Goal: Task Accomplishment & Management: Complete application form

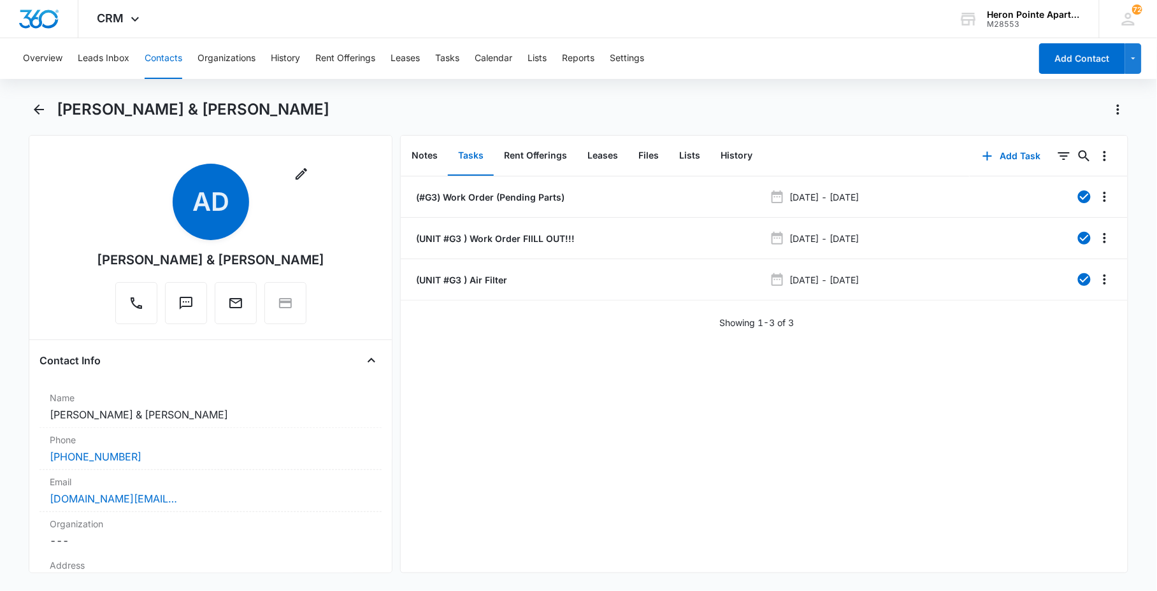
click at [149, 59] on button "Contacts" at bounding box center [164, 58] width 38 height 41
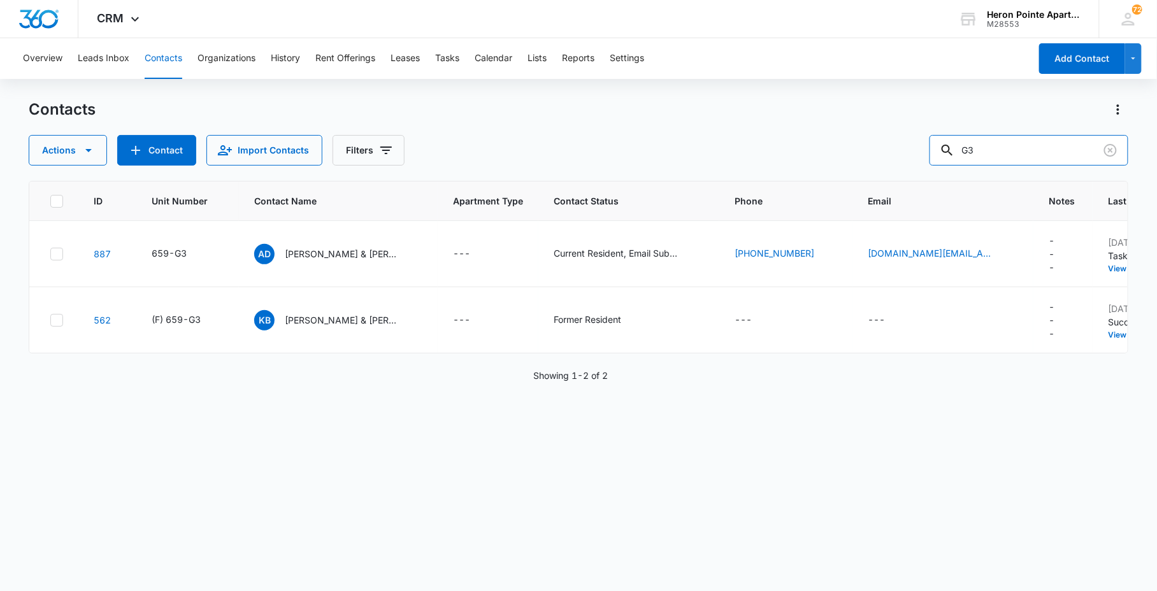
drag, startPoint x: 1014, startPoint y: 148, endPoint x: 708, endPoint y: 129, distance: 307.1
click at [858, 149] on div "Actions Contact Import Contacts Filters G3" at bounding box center [578, 150] width 1099 height 31
type input "k7"
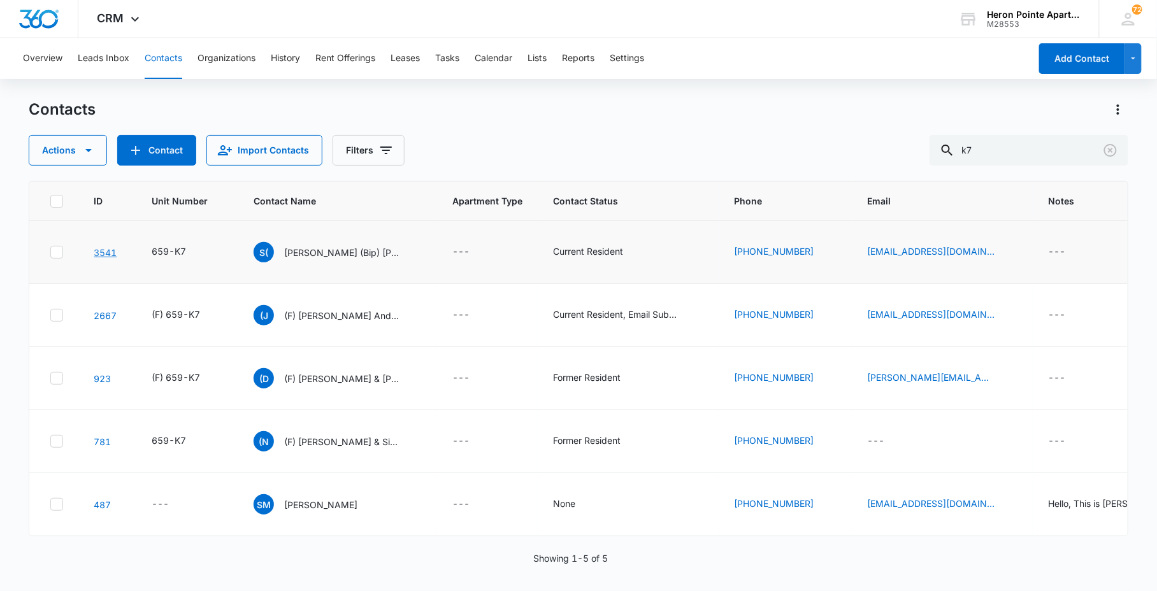
click at [111, 254] on link "3541" at bounding box center [105, 252] width 23 height 11
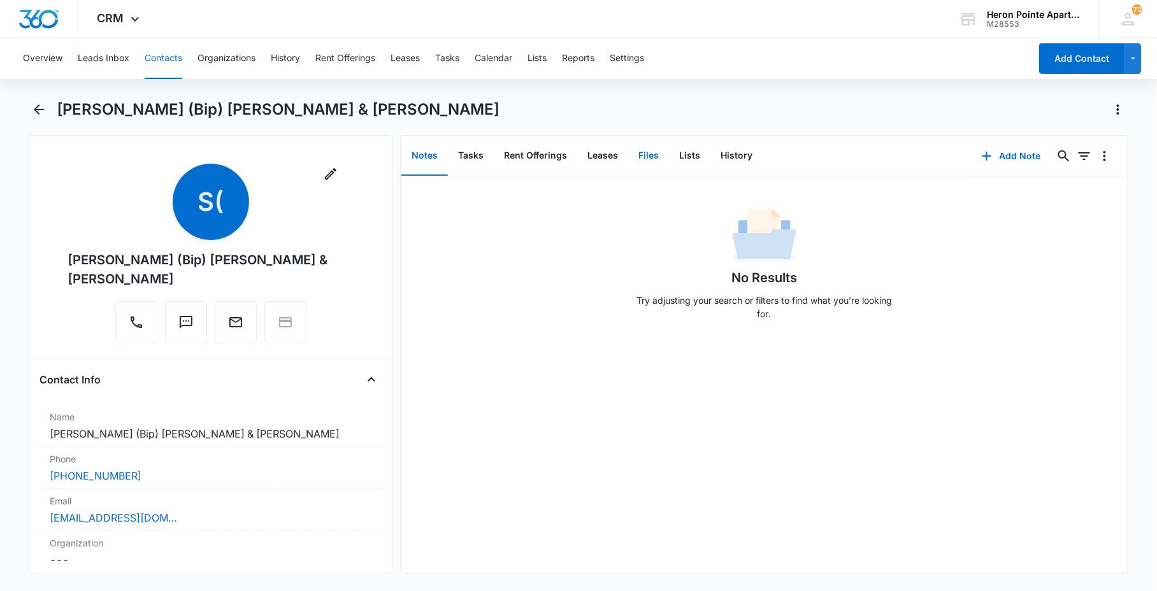
click at [655, 157] on button "Files" at bounding box center [648, 156] width 41 height 40
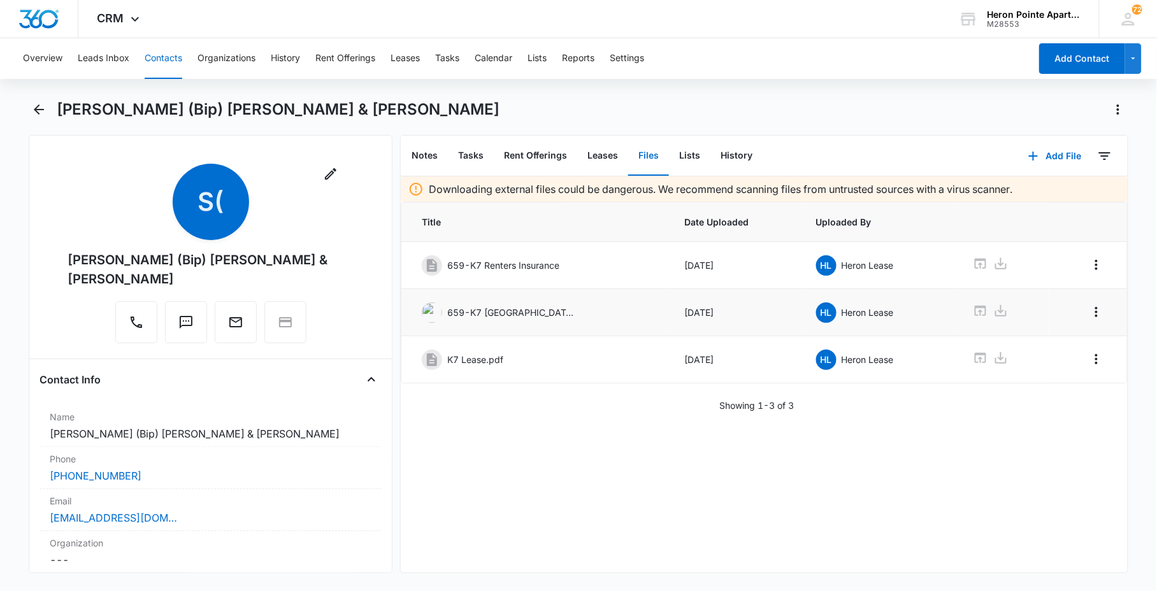
click at [446, 313] on div "659-K7 [GEOGRAPHIC_DATA] .jpg" at bounding box center [535, 313] width 227 height 20
click at [523, 310] on p "659-K7 [GEOGRAPHIC_DATA] .jpg" at bounding box center [510, 312] width 127 height 13
click at [1089, 316] on icon "Overflow Menu" at bounding box center [1096, 312] width 15 height 15
click at [973, 313] on icon at bounding box center [980, 310] width 15 height 15
click at [169, 55] on button "Contacts" at bounding box center [164, 58] width 38 height 41
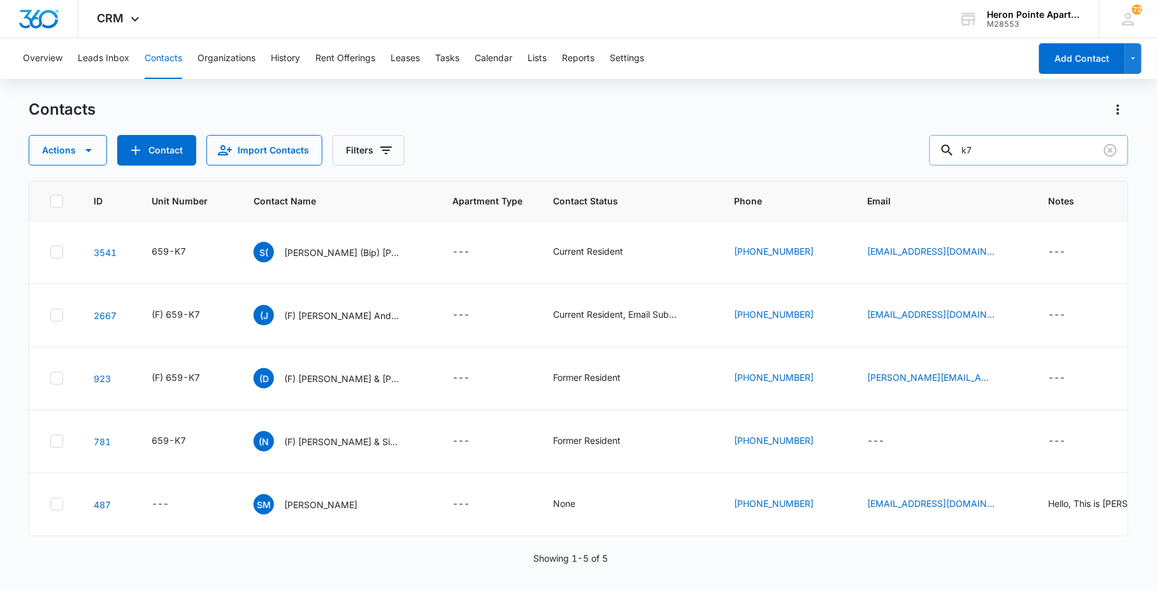
click at [1004, 155] on input "k7" at bounding box center [1029, 150] width 199 height 31
type input "k5"
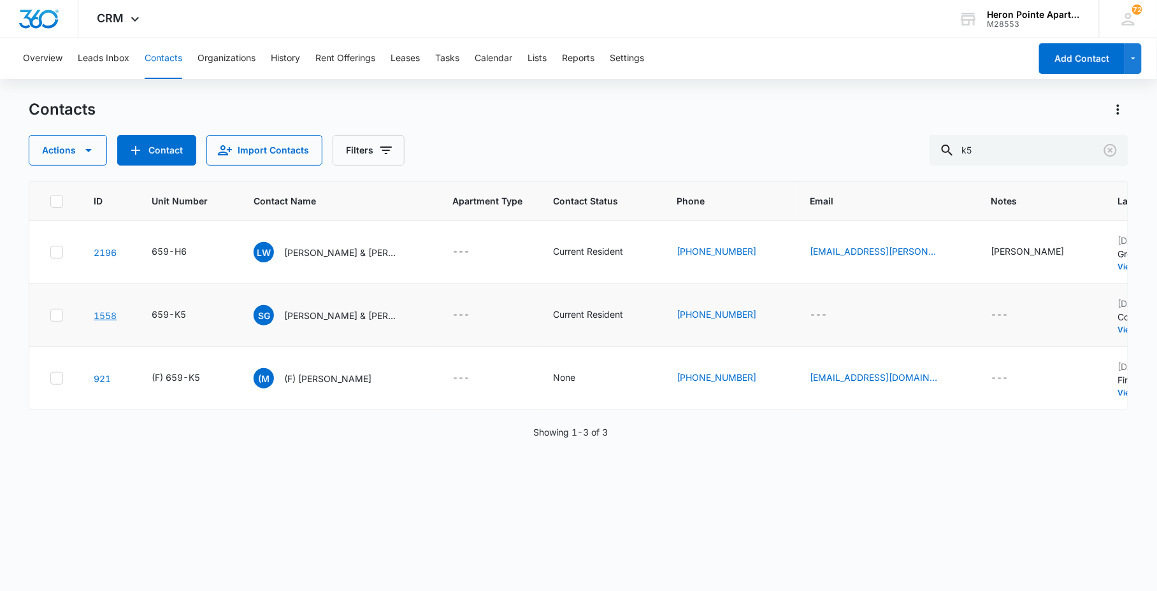
click at [105, 310] on link "1558" at bounding box center [105, 315] width 23 height 11
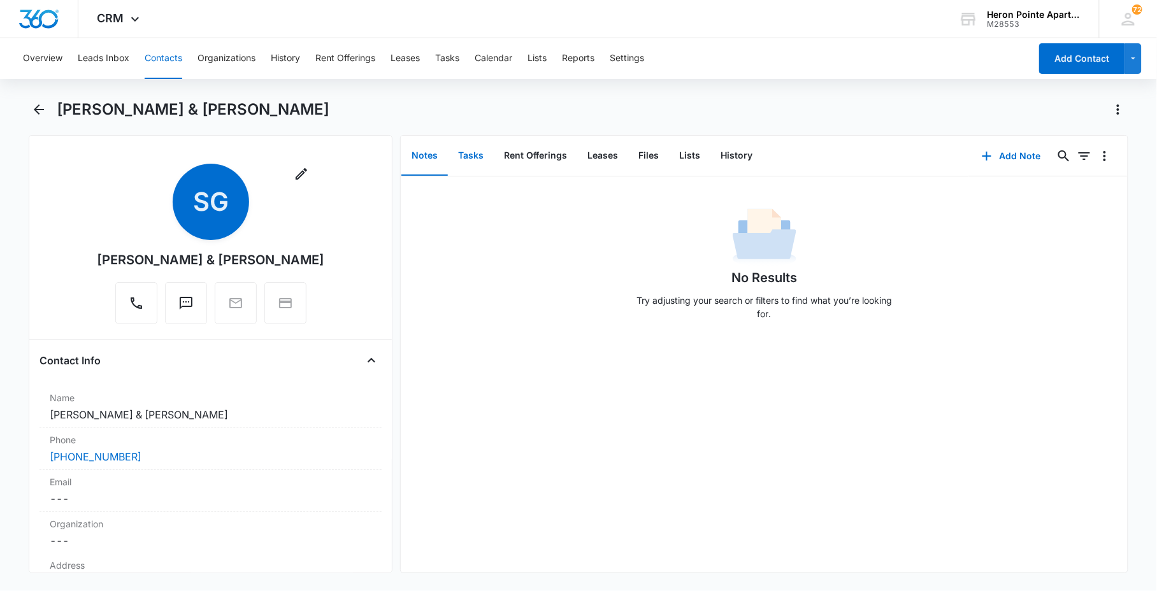
click at [475, 157] on button "Tasks" at bounding box center [471, 156] width 46 height 40
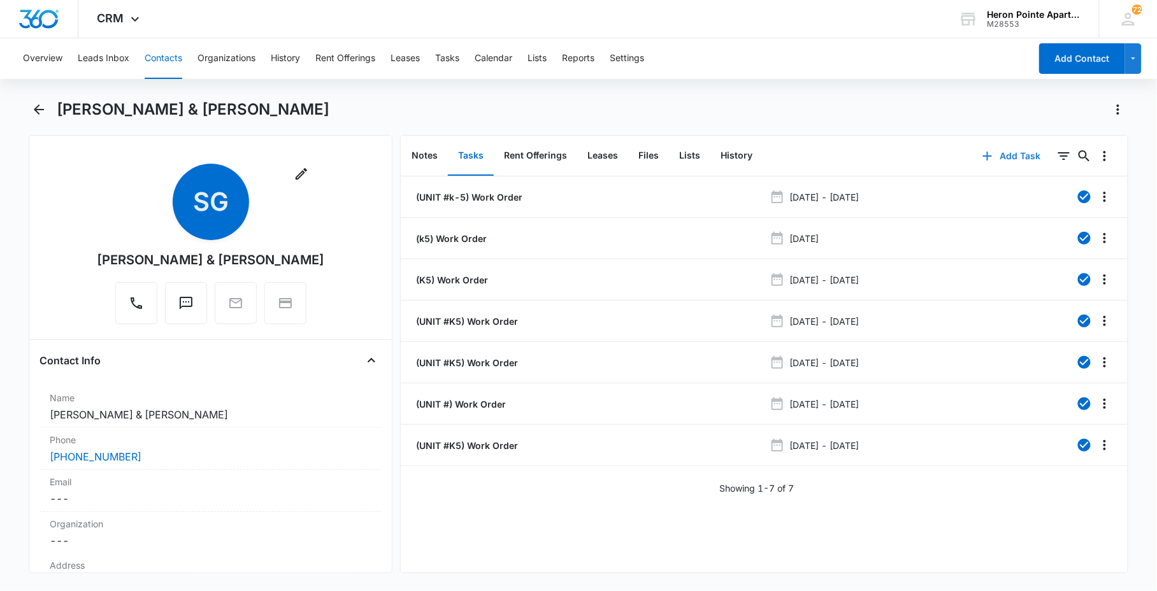
click at [1004, 159] on button "Add Task" at bounding box center [1012, 156] width 84 height 31
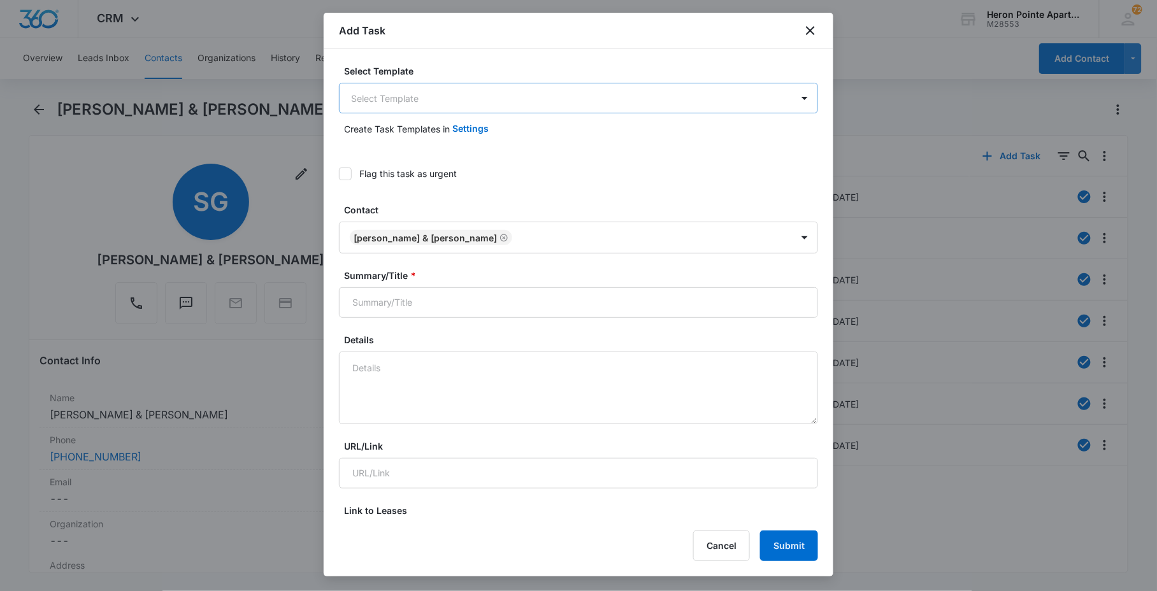
click at [549, 86] on body "CRM Apps Reputation Websites Forms CRM Email Social Content Ads Intelligence Fi…" at bounding box center [578, 295] width 1157 height 591
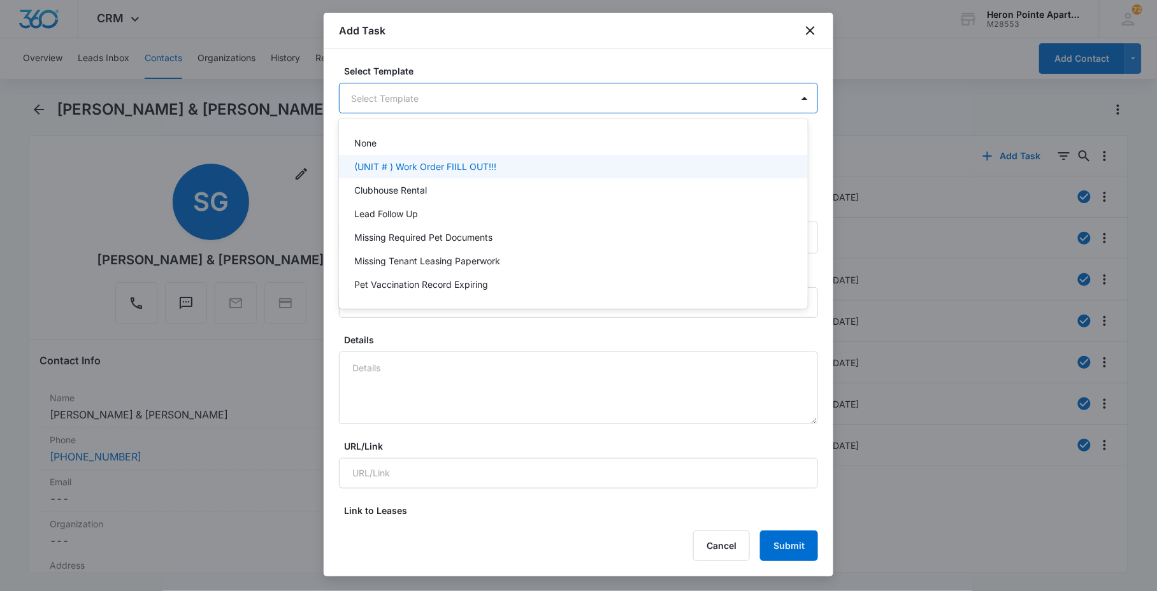
click at [507, 168] on div "(UNIT # ) Work Order FIILL OUT!!!" at bounding box center [571, 166] width 435 height 13
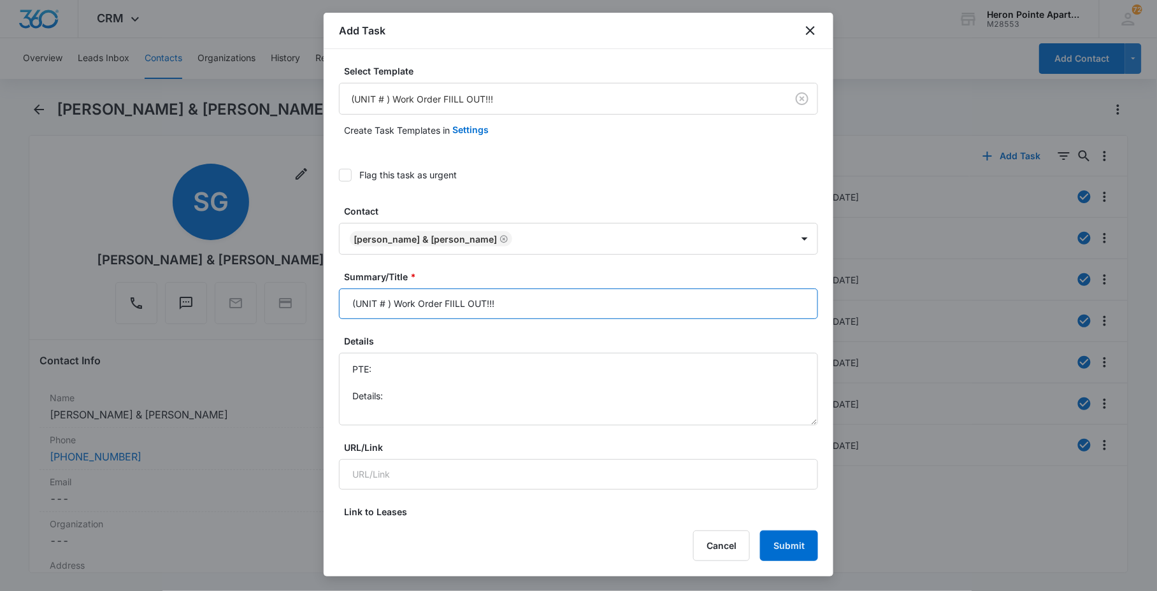
click at [393, 299] on input "(UNIT # ) Work Order FIILL OUT!!!" at bounding box center [578, 304] width 479 height 31
drag, startPoint x: 458, startPoint y: 305, endPoint x: 788, endPoint y: 307, distance: 330.7
click at [716, 313] on input "(UNIT #K5 ) Work Order FIILL OUT!!!" at bounding box center [578, 304] width 479 height 31
type input "(UNIT #K5 ) Work Order: Garbage Disposal"
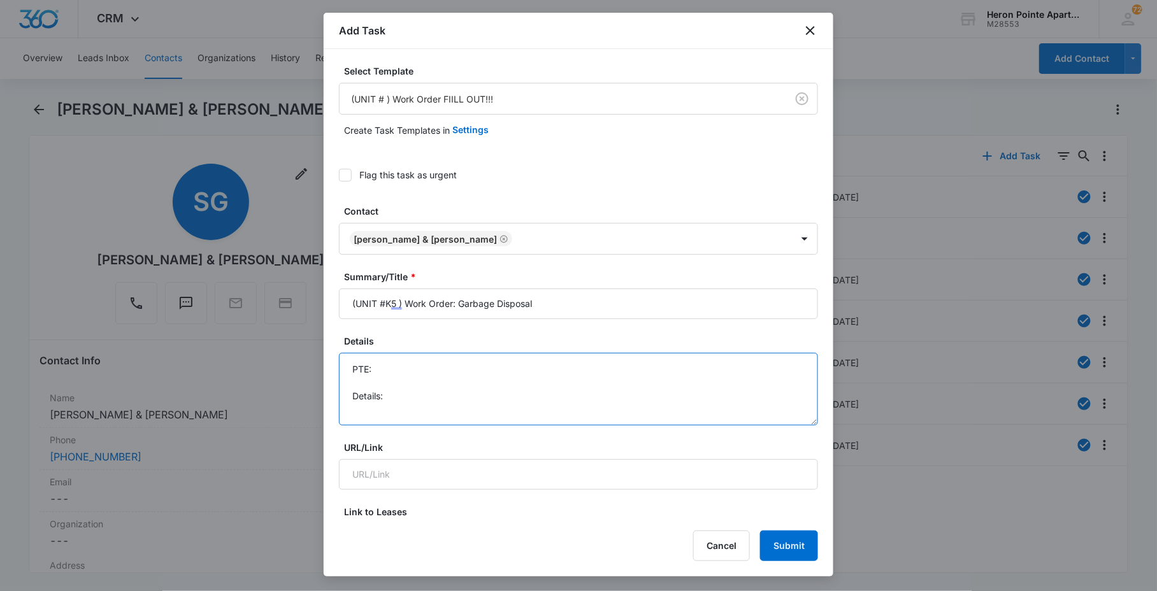
click at [404, 412] on textarea "PTE: Details:" at bounding box center [578, 389] width 479 height 73
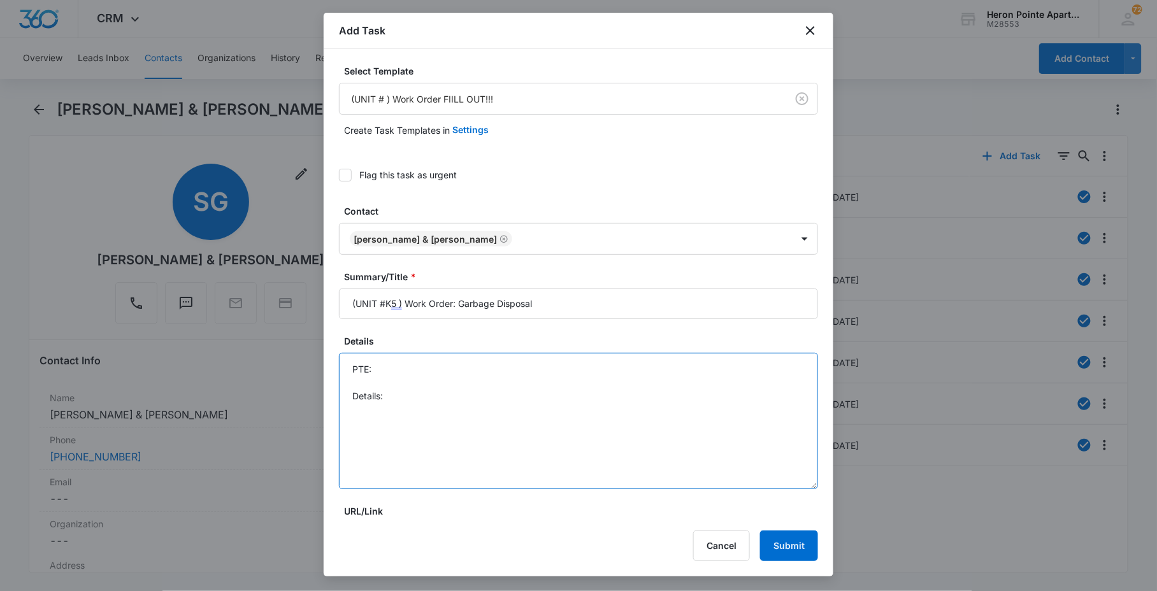
drag, startPoint x: 802, startPoint y: 466, endPoint x: 799, endPoint y: 512, distance: 45.3
click at [800, 489] on textarea "PTE: Details:" at bounding box center [578, 421] width 479 height 136
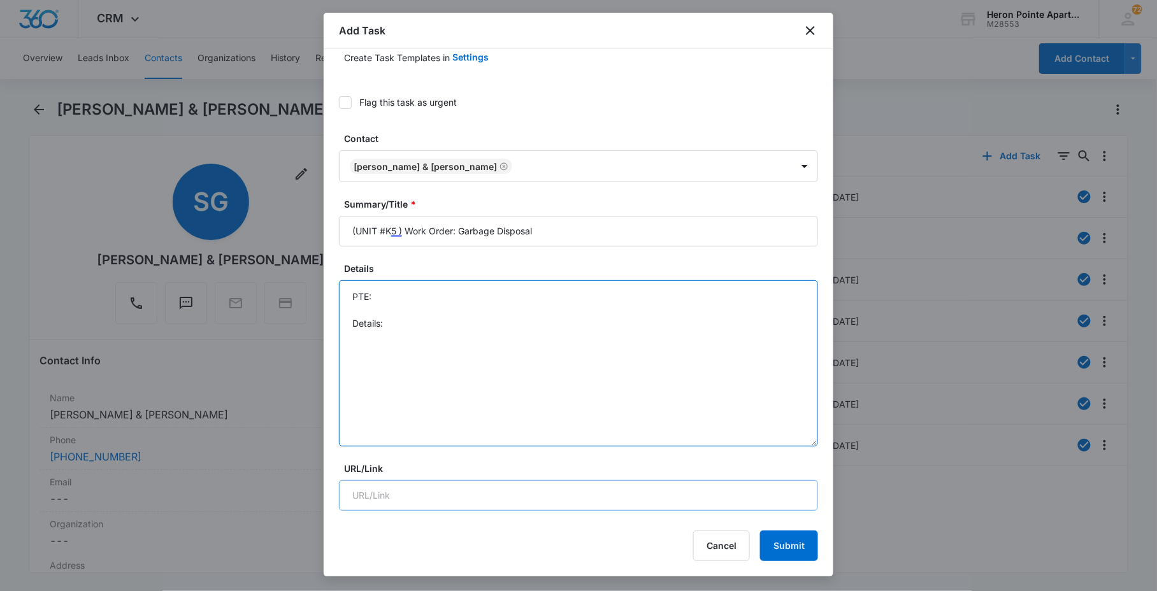
scroll to position [141, 0]
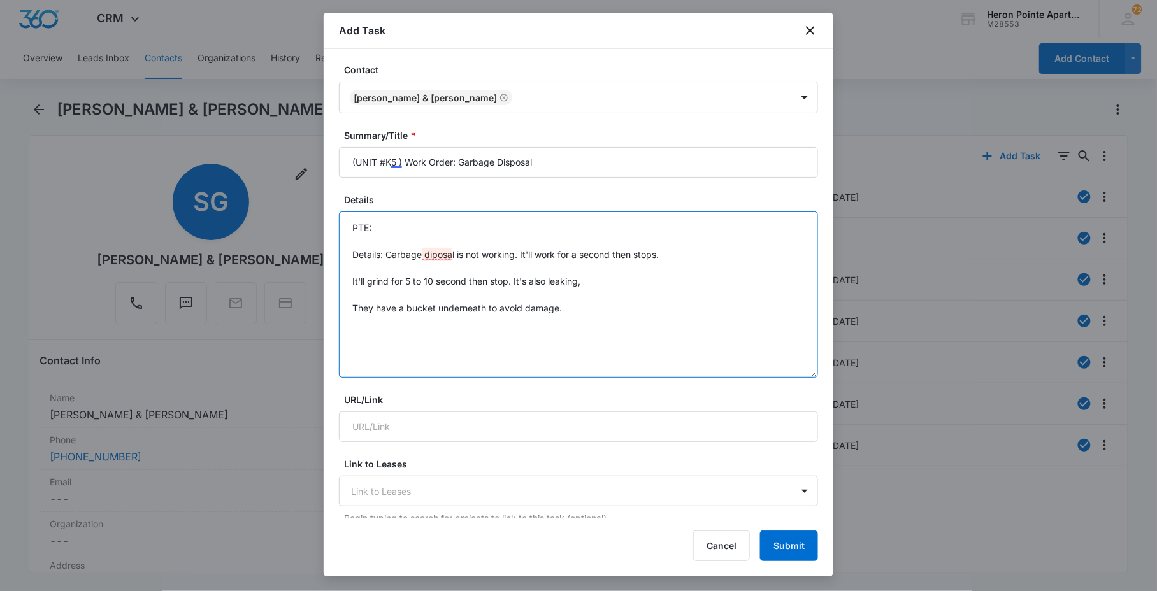
click at [447, 250] on textarea "PTE: Details: Garbage diposal is not working. It'll work for a second then stop…" at bounding box center [578, 295] width 479 height 166
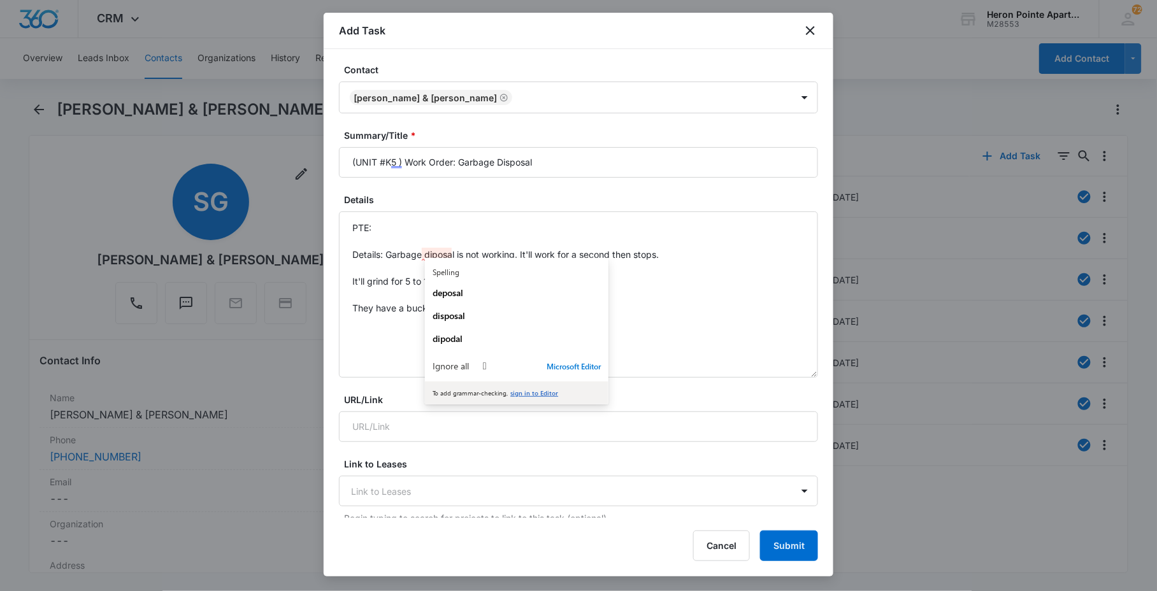
drag, startPoint x: 446, startPoint y: 250, endPoint x: 430, endPoint y: 275, distance: 29.5
click at [430, 275] on label "Spelling" at bounding box center [517, 272] width 184 height 10
click at [453, 293] on span "deposal" at bounding box center [448, 293] width 31 height 12
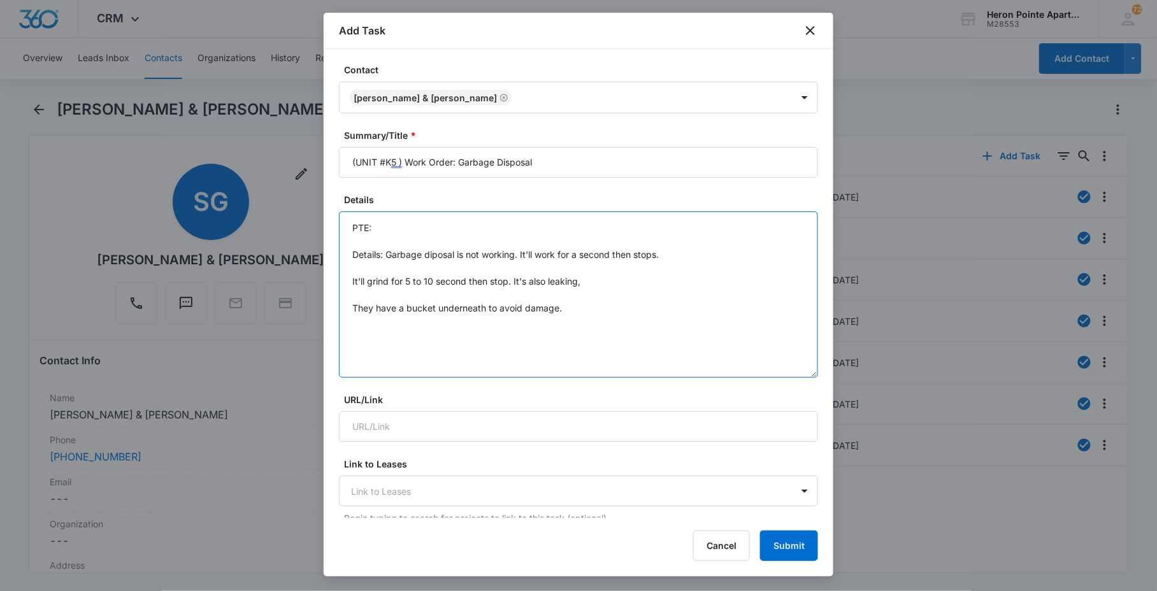
click at [431, 257] on textarea "PTE: Details: Garbage deposal is not working. It'll work for a second then stop…" at bounding box center [578, 295] width 479 height 166
click at [431, 256] on textarea "PTE: Details: Garbage deposal is not working. It'll work for a second then stop…" at bounding box center [578, 295] width 479 height 166
click at [352, 278] on textarea "PTE: Details: Garbage disposal is not working. It'll work for a second then sto…" at bounding box center [578, 295] width 479 height 166
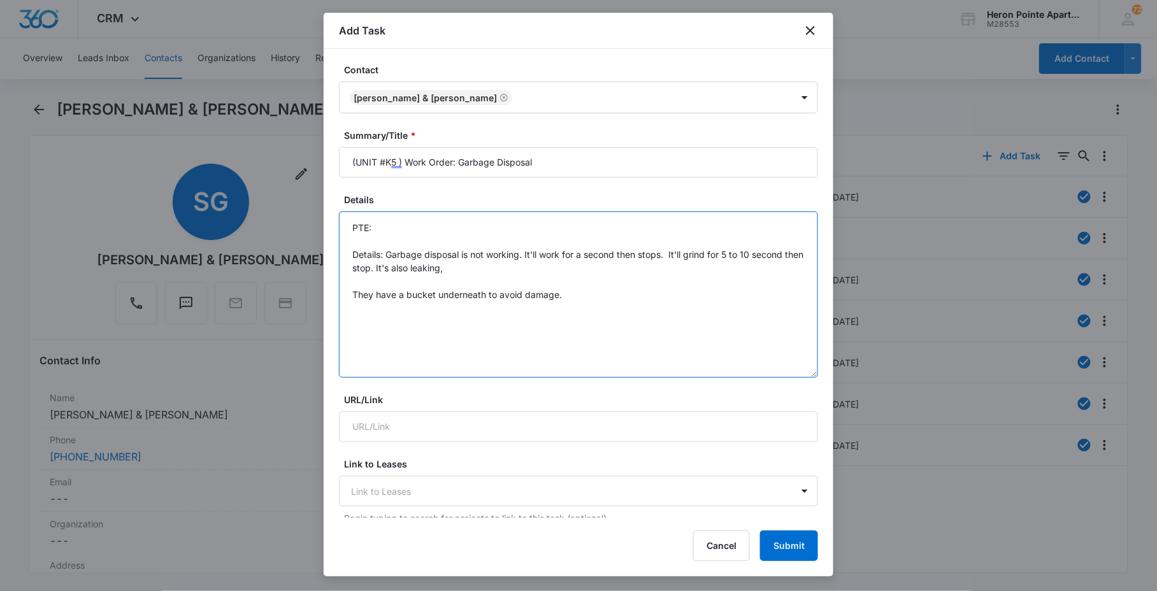
click at [345, 294] on textarea "PTE: Details: Garbage disposal is not working. It'll work for a second then sto…" at bounding box center [578, 295] width 479 height 166
click at [400, 231] on textarea "PTE: Details: Garbage disposal is not working. It'll work for a second then sto…" at bounding box center [578, 295] width 479 height 166
drag, startPoint x: 380, startPoint y: 226, endPoint x: 441, endPoint y: 224, distance: 61.2
click at [441, 224] on textarea "PTE: [PHONE_NUMBER] Details: Garbage disposal is not working. It'll work for a …" at bounding box center [578, 295] width 479 height 166
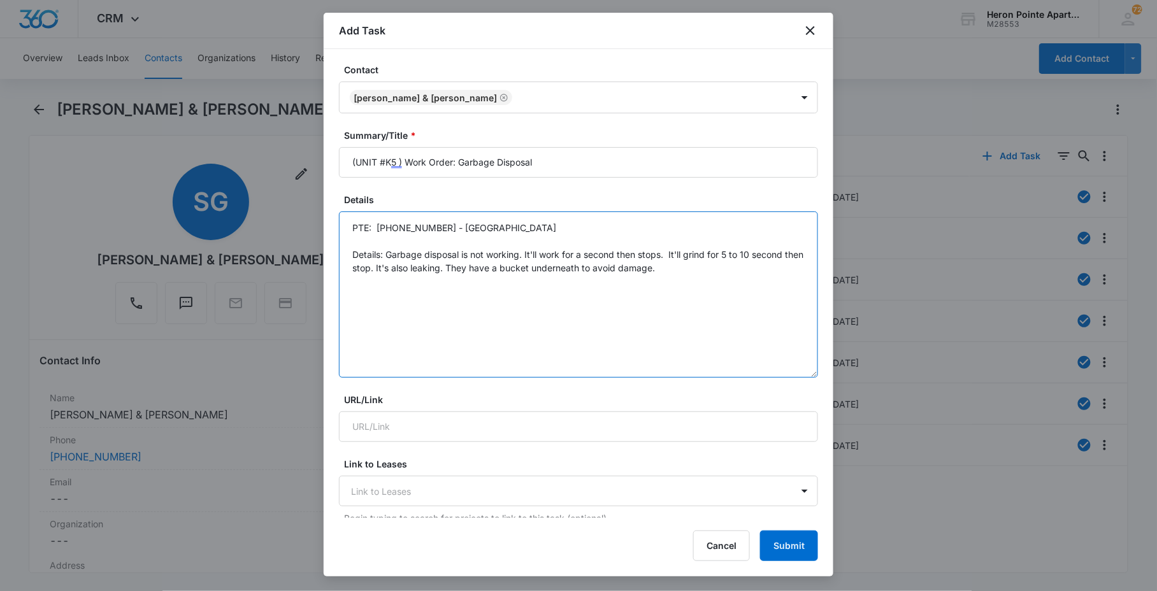
click at [361, 236] on textarea "PTE: [PHONE_NUMBER] - [GEOGRAPHIC_DATA] Details: Garbage disposal is not workin…" at bounding box center [578, 295] width 479 height 166
click at [635, 289] on textarea "PTE: Call [PHONE_NUMBER] - [GEOGRAPHIC_DATA] Details: Garbage disposal is not w…" at bounding box center [578, 295] width 479 height 166
drag, startPoint x: 672, startPoint y: 251, endPoint x: 732, endPoint y: 250, distance: 59.9
click at [732, 250] on textarea "PTE: Call [PHONE_NUMBER] - [GEOGRAPHIC_DATA] Details: Garbage disposal is not w…" at bounding box center [578, 295] width 479 height 166
click at [732, 249] on textarea "PTE: Call [PHONE_NUMBER] - [GEOGRAPHIC_DATA] Details: Garbage disposal is not w…" at bounding box center [578, 295] width 479 height 166
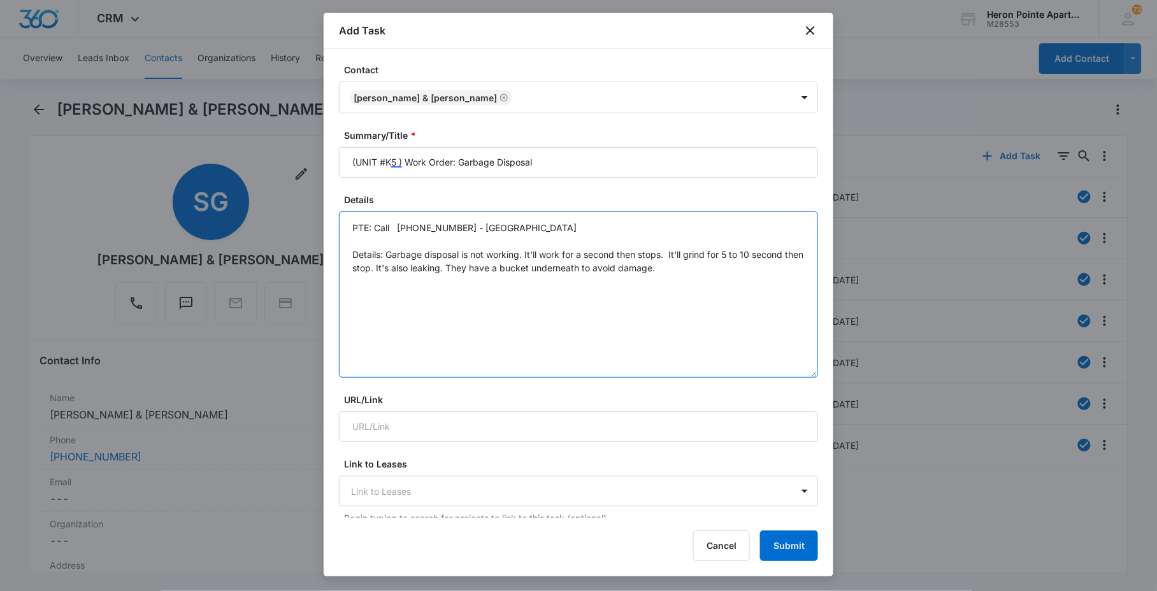
click at [670, 252] on textarea "PTE: Call [PHONE_NUMBER] - [GEOGRAPHIC_DATA] Details: Garbage disposal is not w…" at bounding box center [578, 295] width 479 height 166
drag, startPoint x: 628, startPoint y: 255, endPoint x: 527, endPoint y: 259, distance: 101.4
click at [527, 259] on textarea "PTE: Call [PHONE_NUMBER] - [GEOGRAPHIC_DATA] Details: Garbage disposal is not w…" at bounding box center [578, 295] width 479 height 166
click at [690, 252] on textarea "PTE: Call [PHONE_NUMBER] - [GEOGRAPHIC_DATA] Details: Garbage disposal is not w…" at bounding box center [578, 295] width 479 height 166
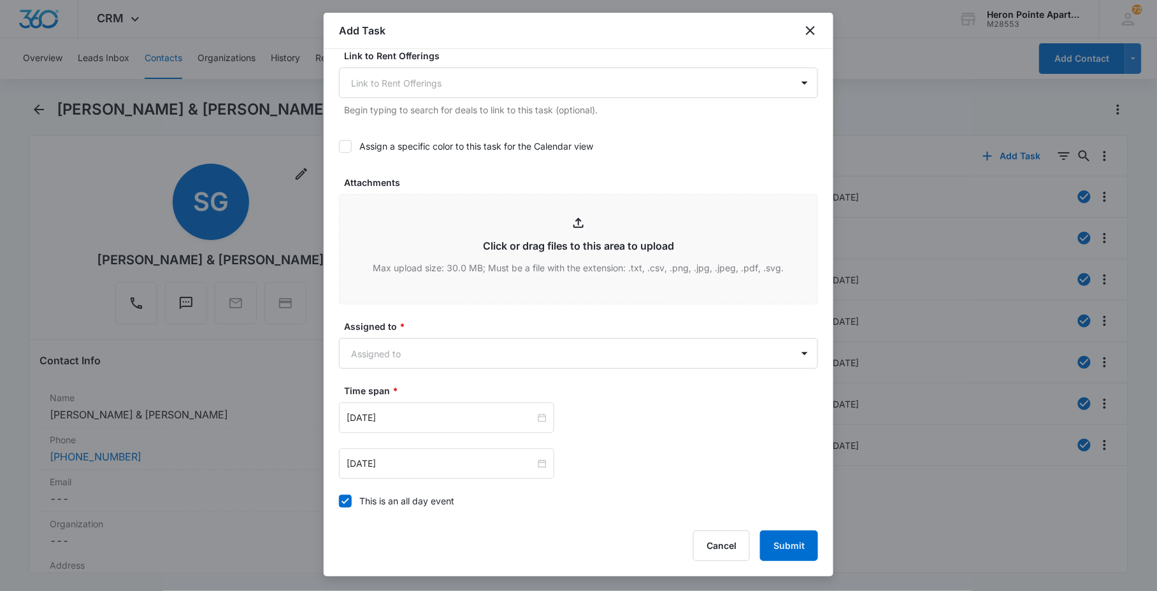
scroll to position [637, 0]
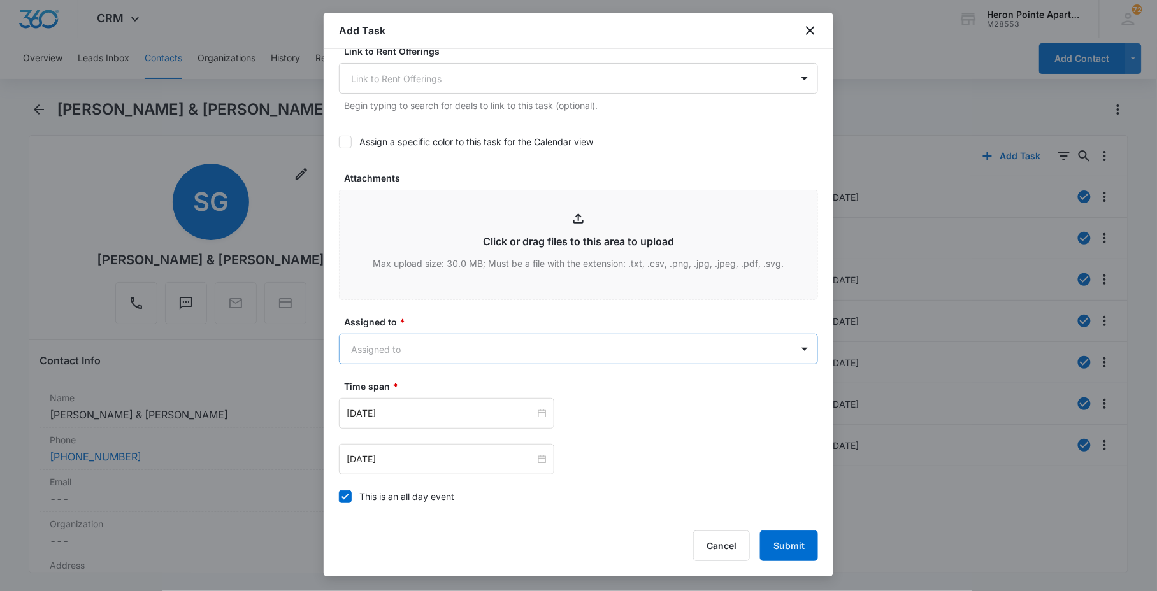
type textarea "PTE: Call [PHONE_NUMBER] - [GEOGRAPHIC_DATA] Details: Garbage disposal is not w…"
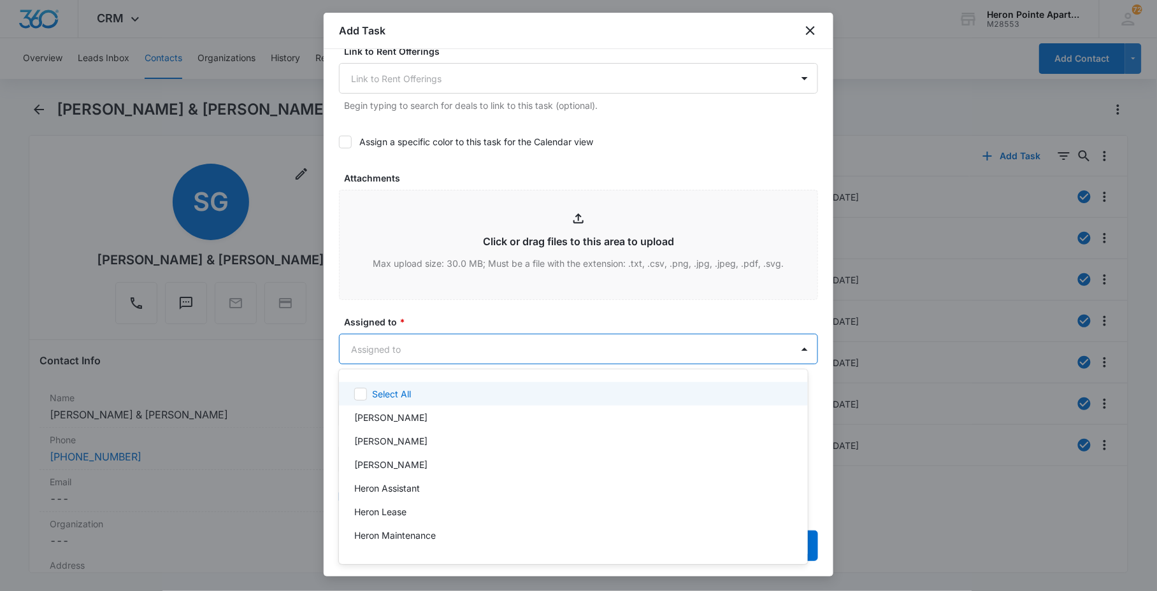
click at [452, 345] on body "CRM Apps Reputation Websites Forms CRM Email Social Content Ads Intelligence Fi…" at bounding box center [578, 295] width 1157 height 591
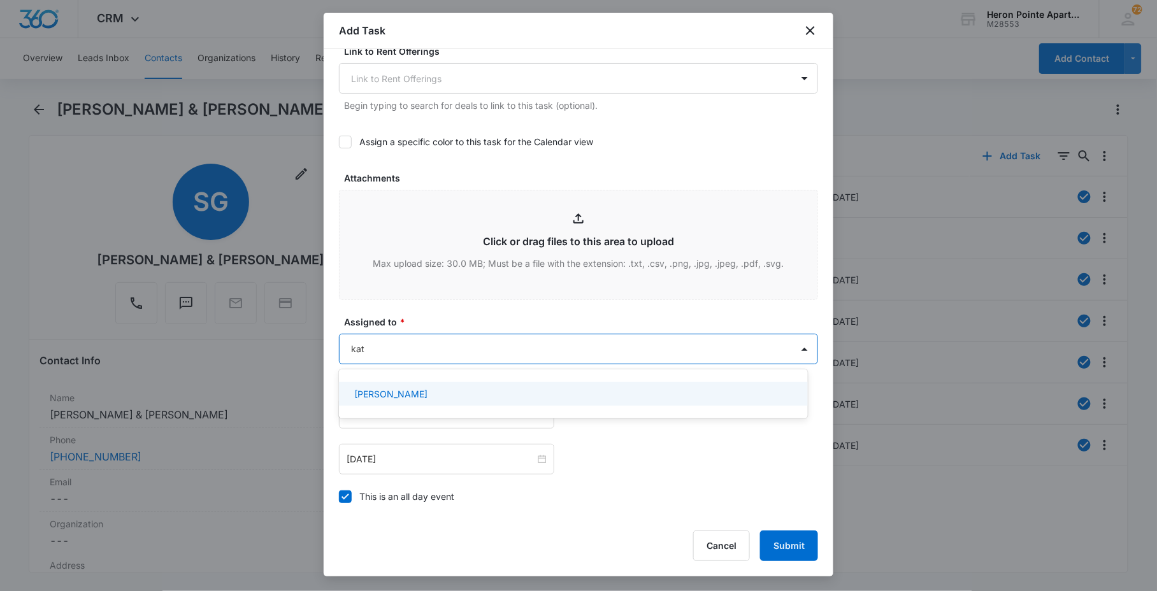
type input "[DEMOGRAPHIC_DATA]"
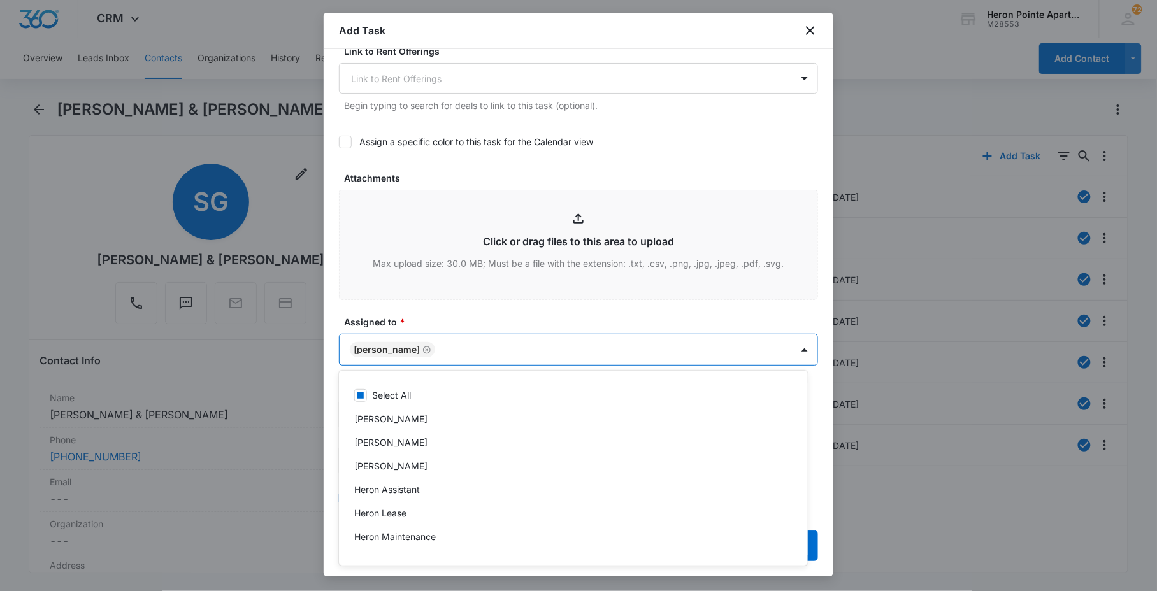
click at [461, 310] on div at bounding box center [578, 295] width 1157 height 591
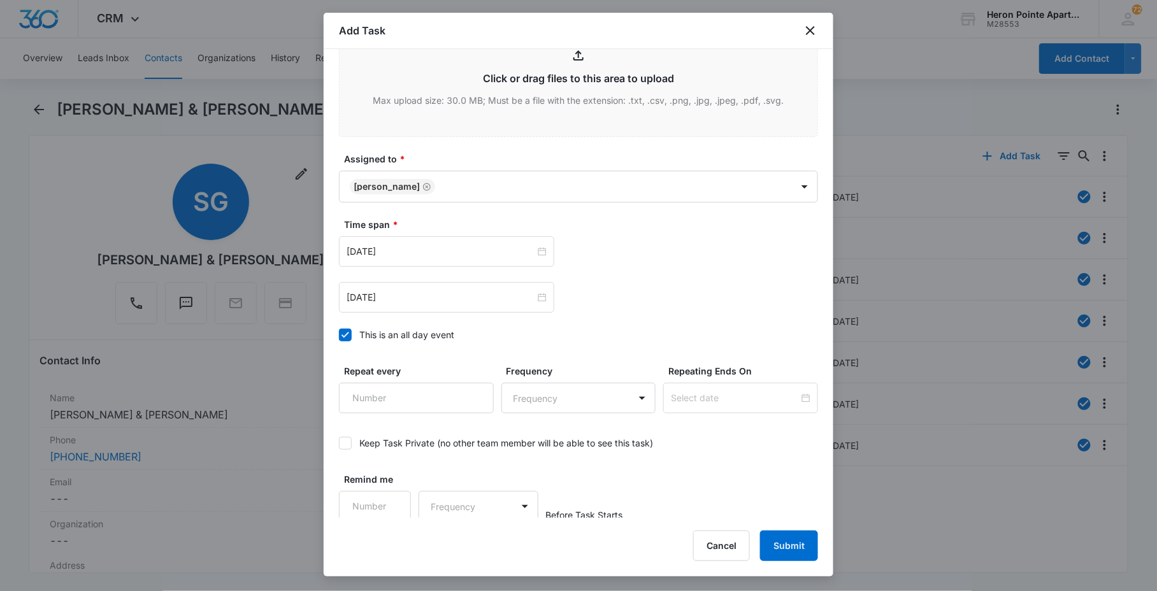
scroll to position [804, 0]
click at [407, 250] on input "[DATE]" at bounding box center [441, 249] width 189 height 14
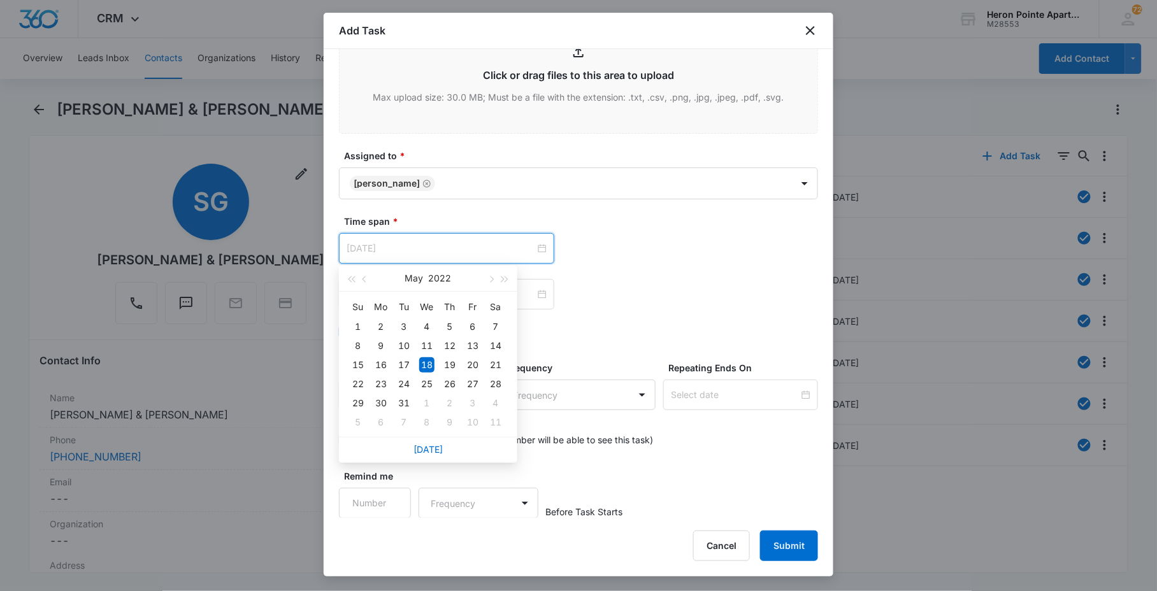
click at [427, 367] on div "18" at bounding box center [426, 364] width 15 height 15
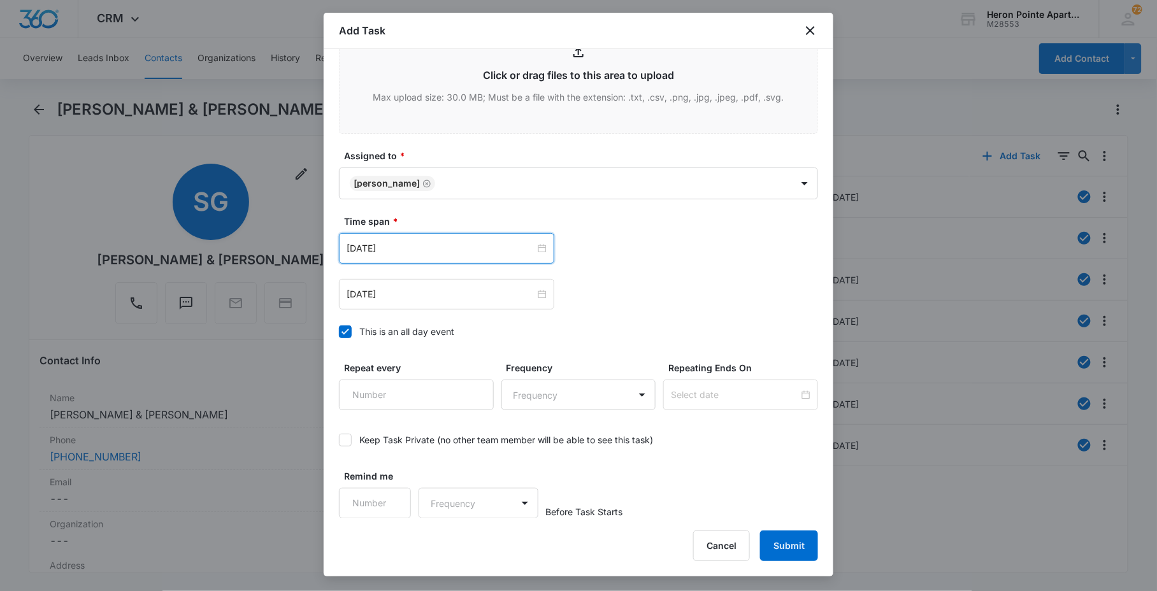
click at [428, 259] on div "[DATE]" at bounding box center [446, 248] width 215 height 31
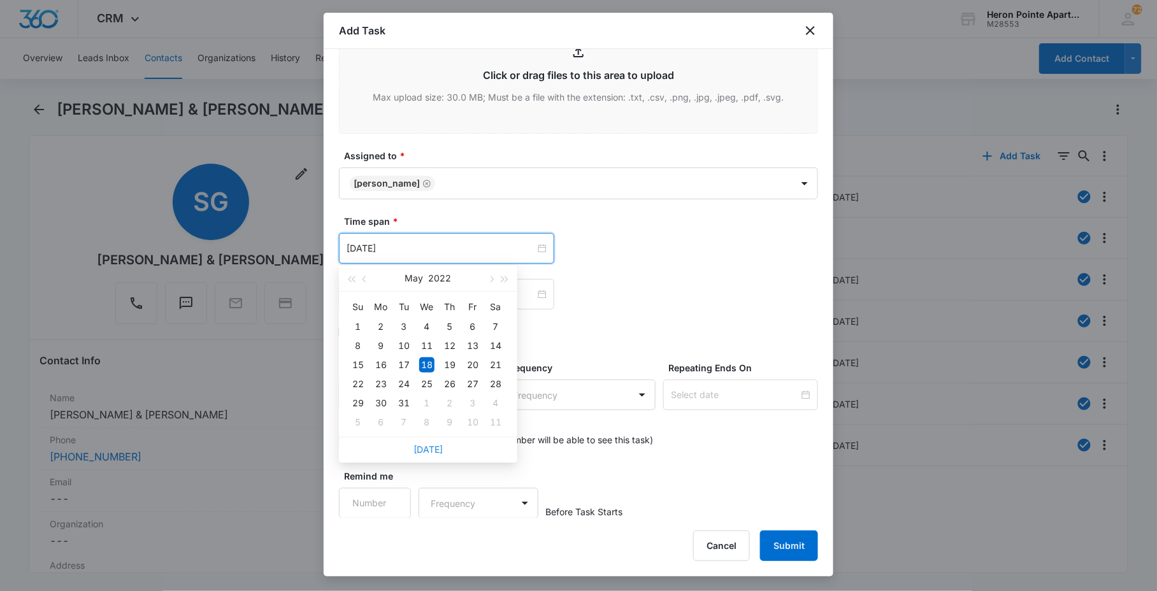
click at [426, 449] on link "[DATE]" at bounding box center [428, 449] width 29 height 11
type input "[DATE]"
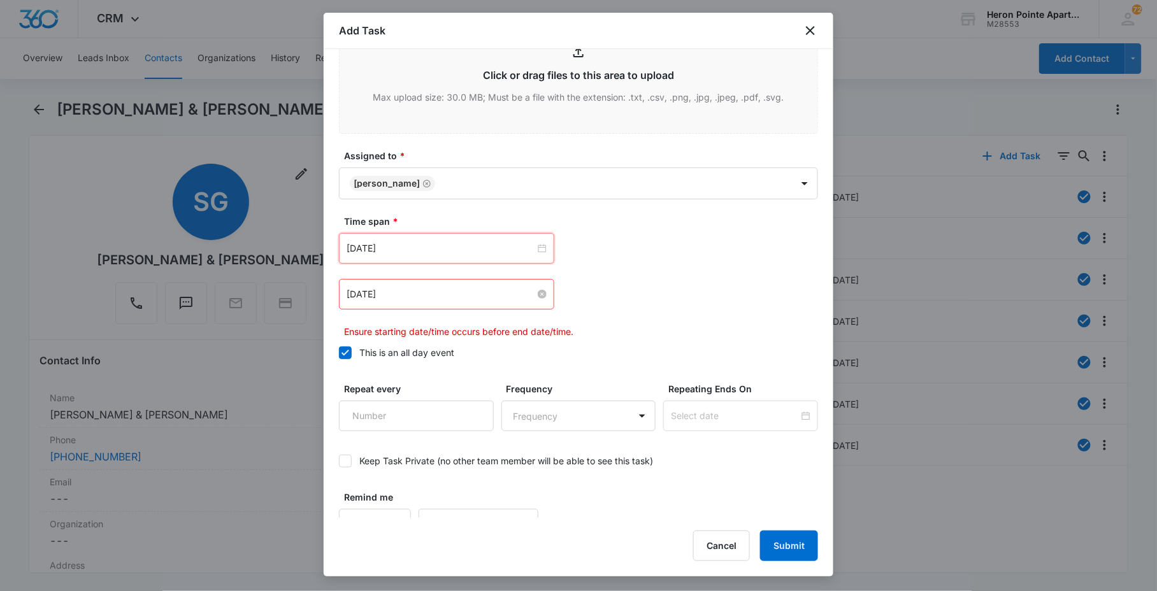
click at [459, 297] on input "[DATE]" at bounding box center [441, 294] width 189 height 14
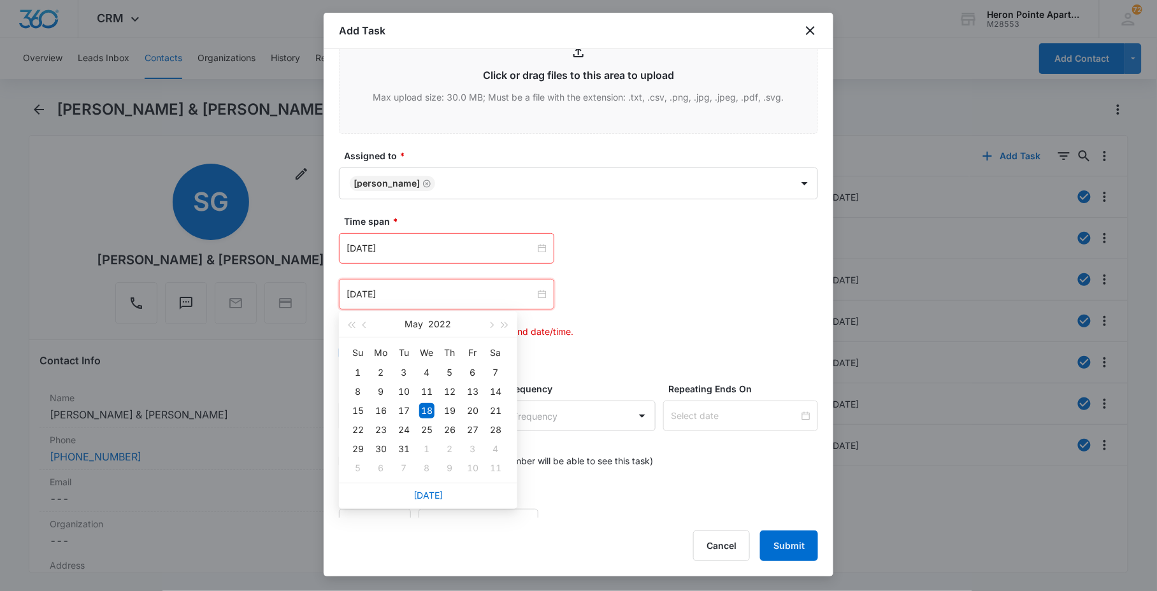
click at [436, 489] on div "[DATE]" at bounding box center [428, 495] width 178 height 25
click at [431, 493] on link "[DATE]" at bounding box center [428, 495] width 29 height 11
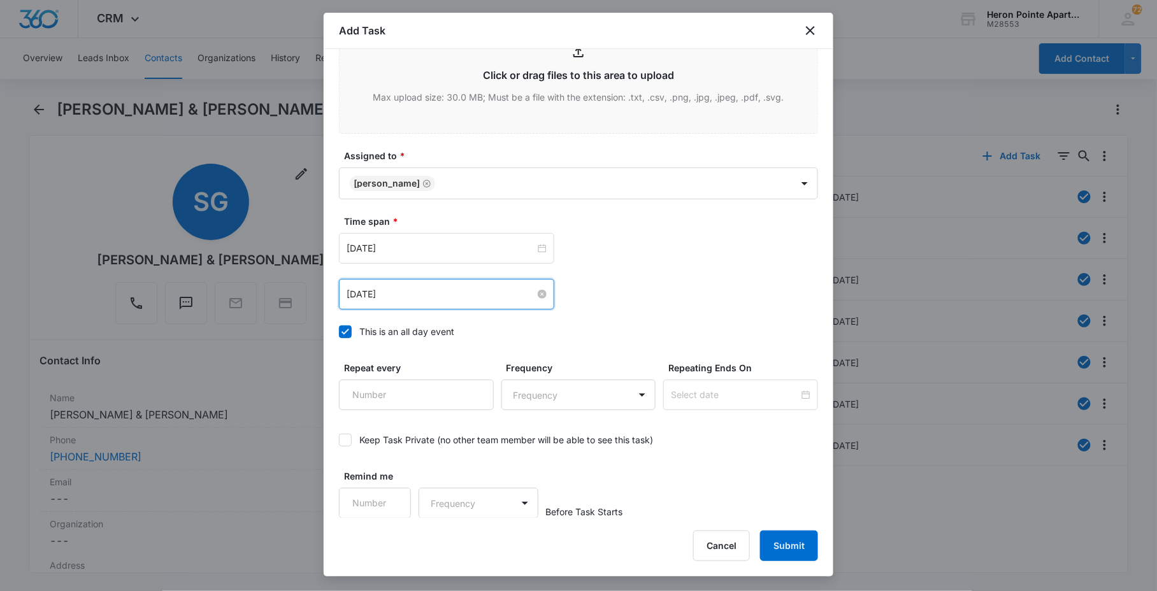
drag, startPoint x: 431, startPoint y: 285, endPoint x: 429, endPoint y: 298, distance: 12.2
click at [431, 285] on div "[DATE]" at bounding box center [446, 294] width 215 height 31
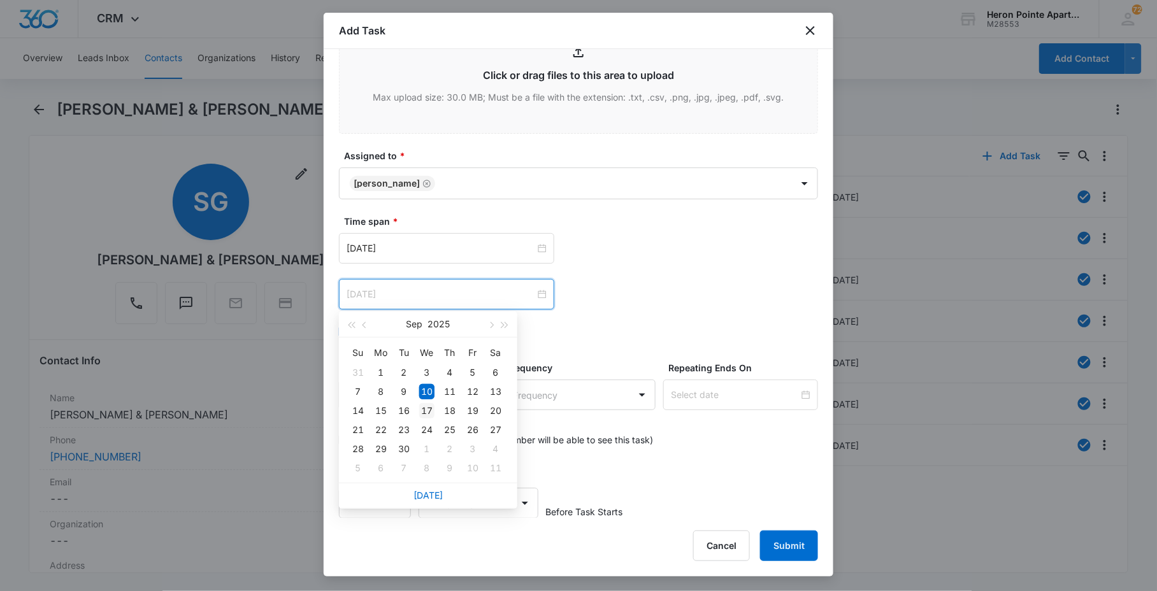
type input "[DATE]"
click at [423, 404] on div "17" at bounding box center [426, 410] width 15 height 15
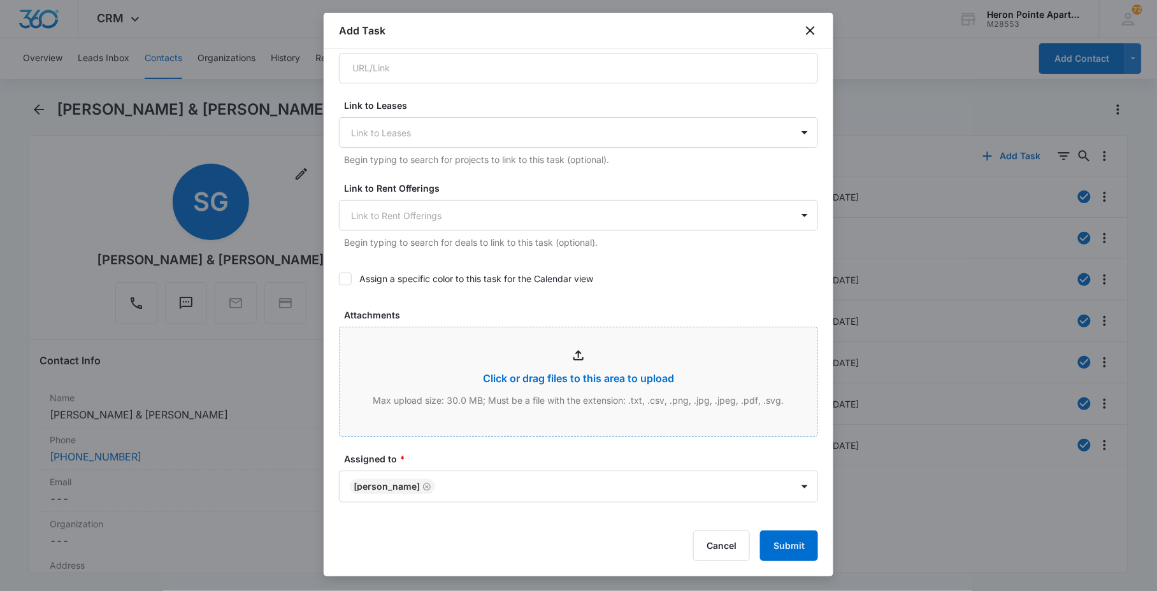
scroll to position [378, 0]
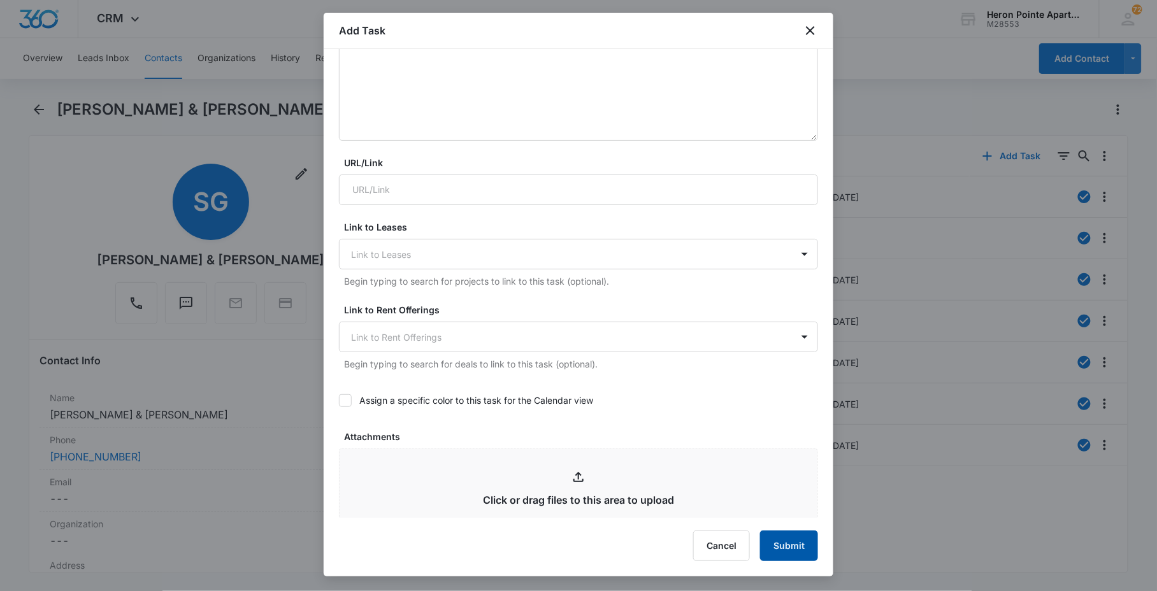
click at [791, 554] on button "Submit" at bounding box center [789, 546] width 58 height 31
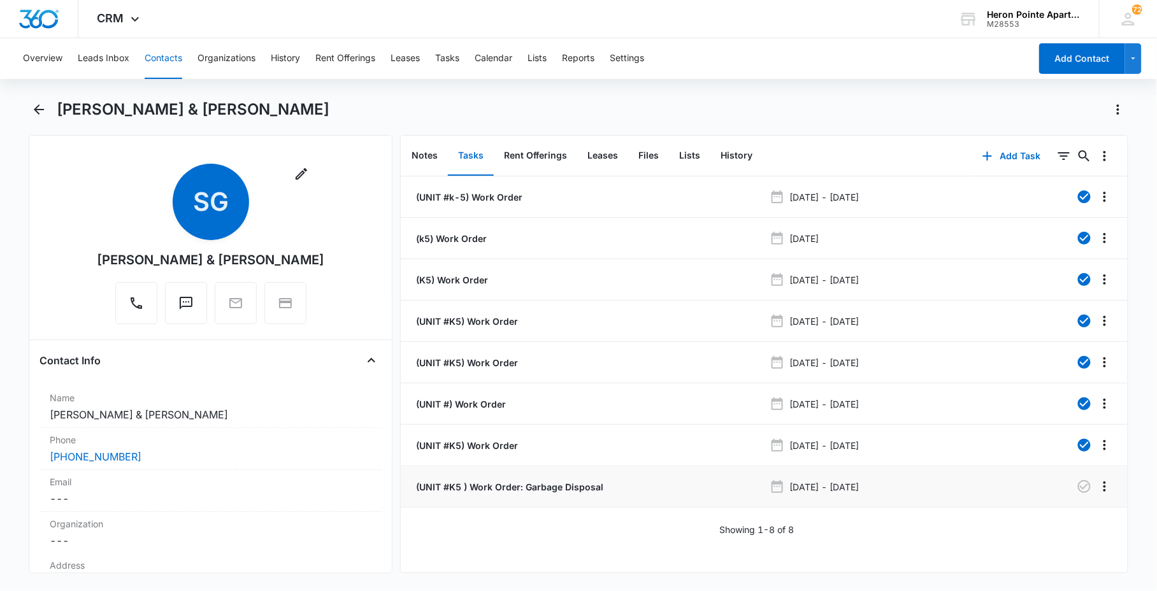
click at [523, 482] on p "(UNIT #K5 ) Work Order: Garbage Disposal" at bounding box center [509, 486] width 190 height 13
